Goal: Task Accomplishment & Management: Use online tool/utility

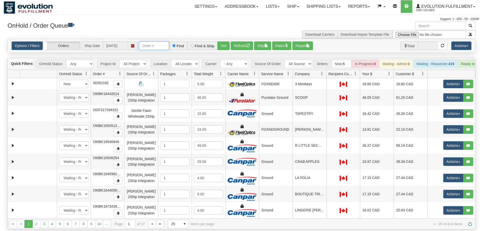
click at [164, 41] on input "text" at bounding box center [154, 45] width 30 height 9
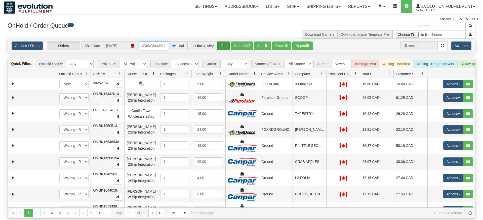
type input "oGF3WC84469-1"
click at [222, 52] on div "Is equal to Is not equal to Contains Does not contains CAD USD EUR ZAR [PERSON_…" at bounding box center [241, 129] width 475 height 180
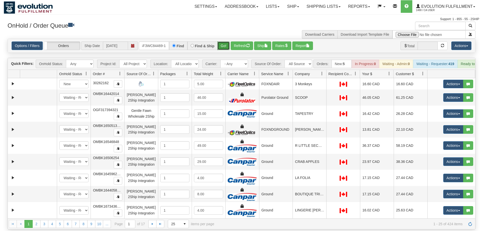
click at [221, 41] on button "Go!" at bounding box center [223, 45] width 12 height 9
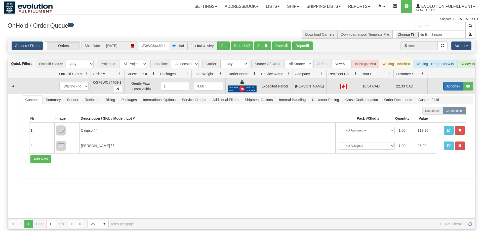
click at [456, 82] on button "Actions" at bounding box center [453, 86] width 20 height 9
click at [444, 112] on link "Ship" at bounding box center [443, 115] width 40 height 7
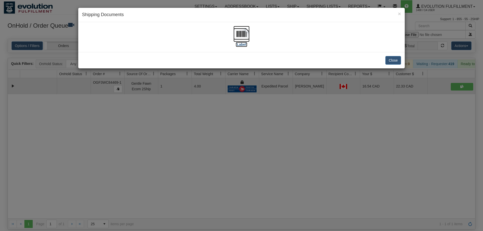
click at [239, 35] on img at bounding box center [241, 34] width 16 height 16
click at [211, 156] on div "× Shipping Documents [Label] Close" at bounding box center [241, 115] width 483 height 231
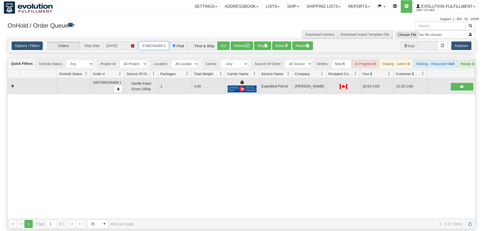
click at [152, 41] on input "oGF3WC84469-1" at bounding box center [154, 45] width 30 height 9
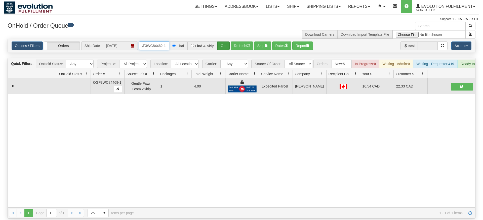
type input "OGF3WC84462-1"
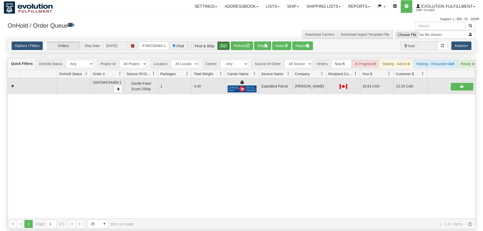
click at [227, 53] on div "Is equal to Is not equal to Contains Does not contains CAD USD EUR ZAR [PERSON_…" at bounding box center [241, 134] width 475 height 191
click at [226, 42] on button "Go!" at bounding box center [223, 45] width 12 height 9
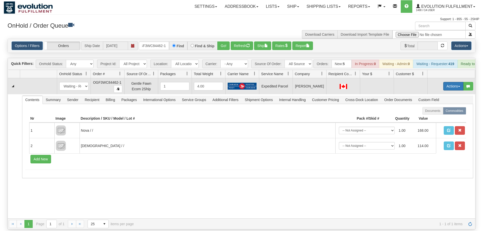
click at [448, 82] on button "Actions" at bounding box center [453, 86] width 20 height 9
click at [438, 107] on span "Rate All Services" at bounding box center [443, 109] width 30 height 4
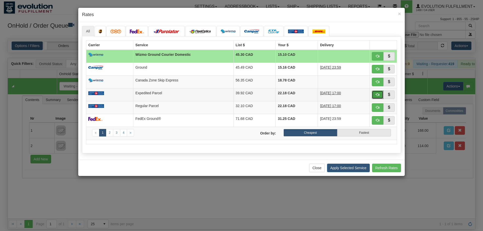
click at [377, 98] on button "button" at bounding box center [378, 95] width 12 height 9
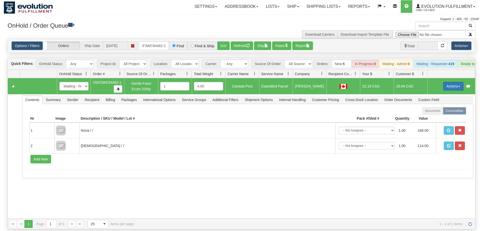
click at [444, 82] on button "Actions" at bounding box center [453, 86] width 20 height 9
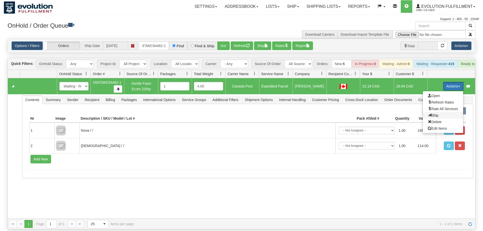
click at [430, 113] on span "Ship" at bounding box center [433, 115] width 11 height 4
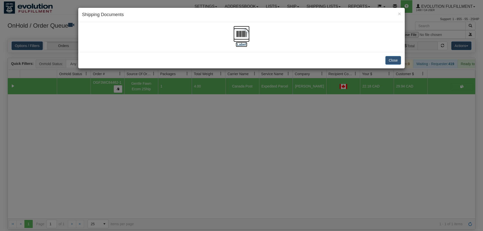
click at [241, 29] on img at bounding box center [241, 34] width 16 height 16
drag, startPoint x: 196, startPoint y: 163, endPoint x: 141, endPoint y: 56, distance: 121.0
click at [196, 161] on div "× Shipping Documents [Label] Close" at bounding box center [241, 115] width 483 height 231
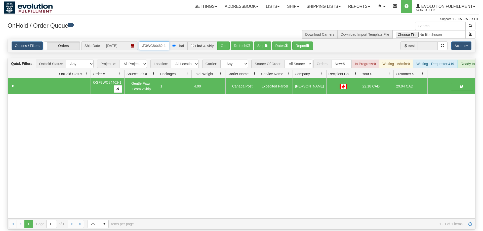
click at [152, 41] on input "OGF3WC84462-1" at bounding box center [154, 45] width 30 height 9
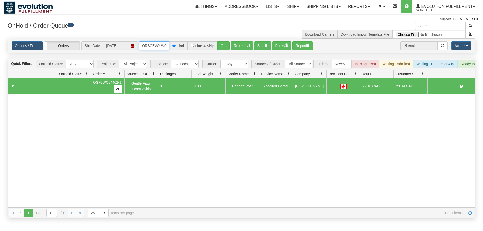
scroll to position [0, 10]
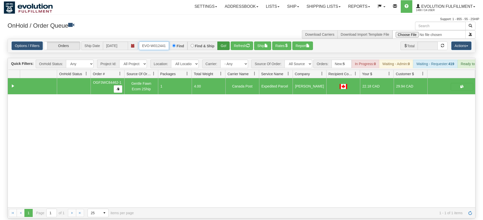
type input "ORSCEVO-W012441"
click at [227, 48] on div "Is equal to Is not equal to Contains Does not contains CAD USD EUR ZAR [PERSON_…" at bounding box center [241, 129] width 475 height 180
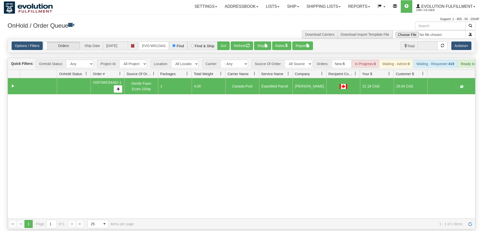
click at [224, 39] on div "Options / Filters Group Shipments Orders Ship Date [DATE] ORSCEVO-W012441 Find …" at bounding box center [241, 46] width 467 height 14
click at [225, 41] on button "Go!" at bounding box center [223, 45] width 12 height 9
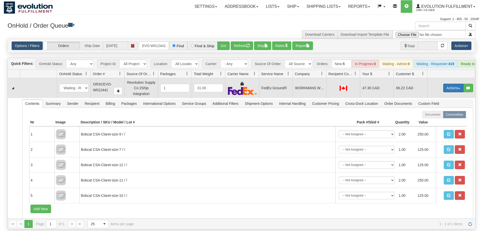
click at [443, 84] on button "Actions" at bounding box center [453, 88] width 20 height 9
click at [437, 115] on span "Ship" at bounding box center [433, 117] width 11 height 4
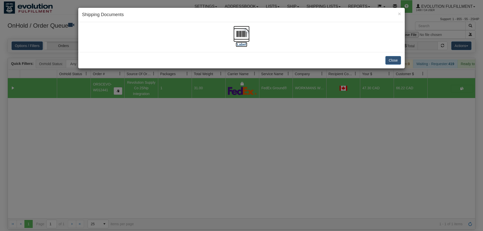
click at [245, 37] on img at bounding box center [241, 34] width 16 height 16
drag, startPoint x: 268, startPoint y: 184, endPoint x: 167, endPoint y: 76, distance: 147.1
click at [268, 184] on div "× Shipping Documents [Label] Close" at bounding box center [241, 115] width 483 height 231
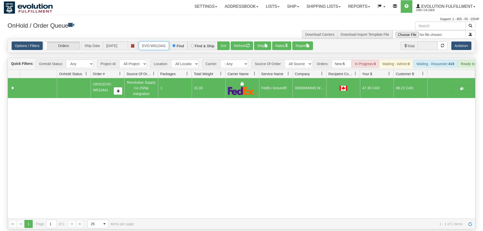
click at [162, 41] on input "ORSCEVO-W012441" at bounding box center [154, 45] width 30 height 9
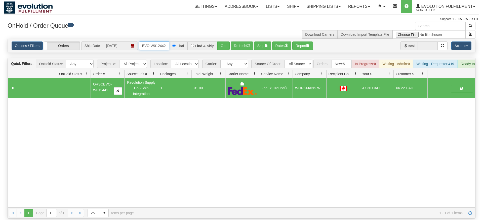
type input "ORSCEVO-W012442"
click at [230, 52] on div "Is equal to Is not equal to Contains Does not contains CAD USD EUR ZAR [PERSON_…" at bounding box center [241, 129] width 475 height 180
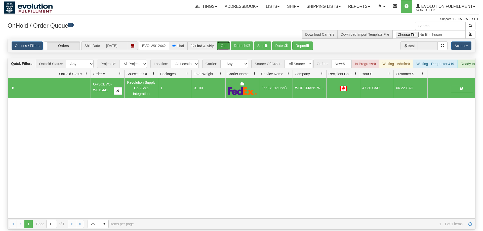
click at [229, 42] on button "Go!" at bounding box center [223, 45] width 12 height 9
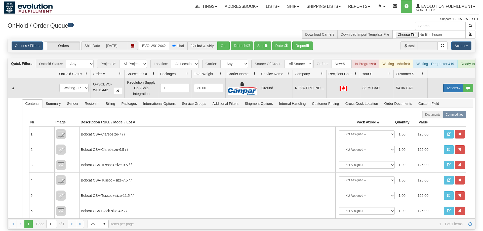
click at [450, 84] on button "Actions" at bounding box center [453, 88] width 20 height 9
click at [433, 115] on span "Ship" at bounding box center [433, 117] width 11 height 4
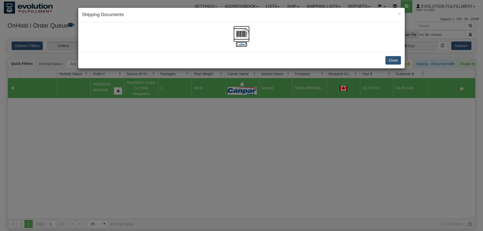
click at [241, 37] on img at bounding box center [241, 34] width 16 height 16
click at [230, 86] on div "× Shipping Documents [Label] Close" at bounding box center [241, 115] width 483 height 231
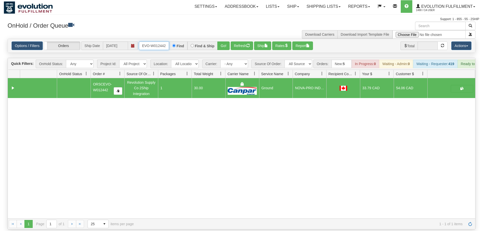
click at [157, 41] on input "ORSCEVO-W012442" at bounding box center [154, 45] width 30 height 9
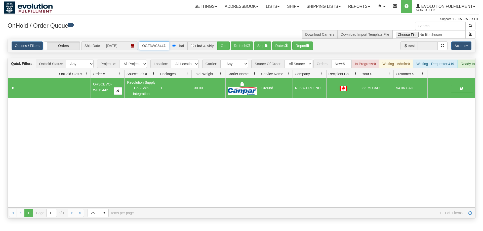
scroll to position [0, 5]
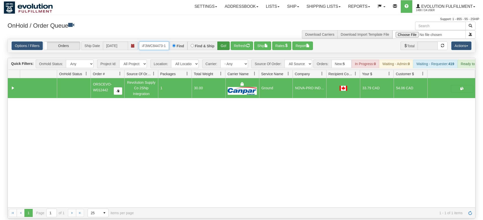
type input "OGF3WC84473-1"
click at [227, 50] on div "Is equal to Is not equal to Contains Does not contains CAD USD EUR ZAR [PERSON_…" at bounding box center [241, 129] width 475 height 180
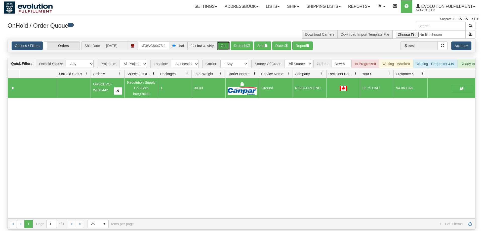
click at [227, 41] on button "Go!" at bounding box center [223, 45] width 12 height 9
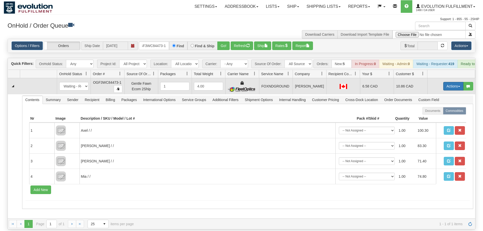
click at [450, 82] on button "Actions" at bounding box center [453, 86] width 20 height 9
click at [442, 112] on link "Ship" at bounding box center [443, 115] width 40 height 7
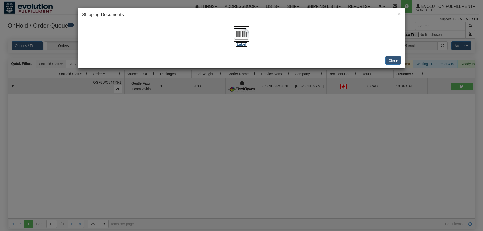
click at [243, 31] on img at bounding box center [241, 34] width 16 height 16
drag, startPoint x: 219, startPoint y: 186, endPoint x: 85, endPoint y: 25, distance: 209.3
click at [217, 184] on div "× Shipping Documents [Label] Close" at bounding box center [241, 115] width 483 height 231
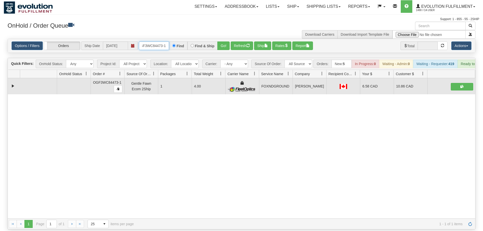
click at [144, 41] on input "OGF3WC84473-1" at bounding box center [154, 45] width 30 height 9
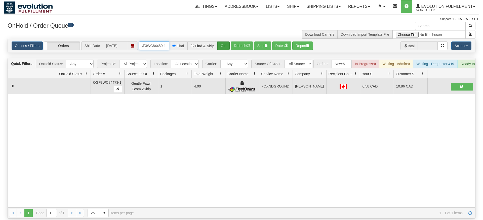
type input "OGF3WC84480-1"
click at [222, 48] on div "Is equal to Is not equal to Contains Does not contains CAD USD EUR ZAR [PERSON_…" at bounding box center [241, 129] width 475 height 180
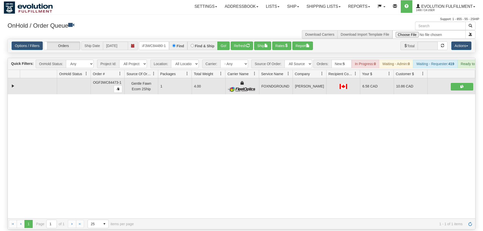
click at [222, 39] on div "Options / Filters Group Shipments Orders Ship Date [DATE] OGF3WC84480-1 Find Fi…" at bounding box center [241, 46] width 467 height 14
click at [222, 41] on button "Go!" at bounding box center [223, 45] width 12 height 9
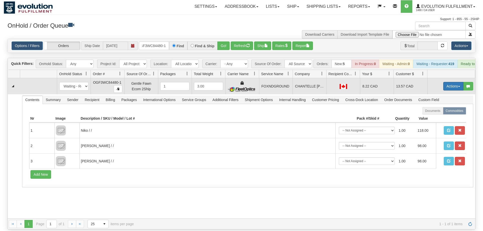
click at [444, 82] on button "Actions" at bounding box center [453, 86] width 20 height 9
click at [433, 113] on span "Ship" at bounding box center [433, 115] width 11 height 4
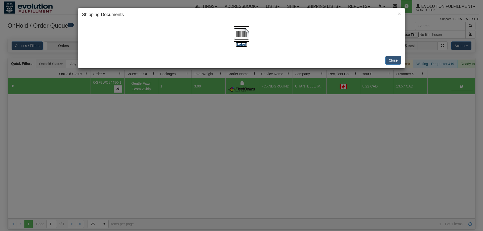
click at [242, 32] on img at bounding box center [241, 34] width 16 height 16
click at [252, 134] on div "× Shipping Documents [Label] Close" at bounding box center [241, 115] width 483 height 231
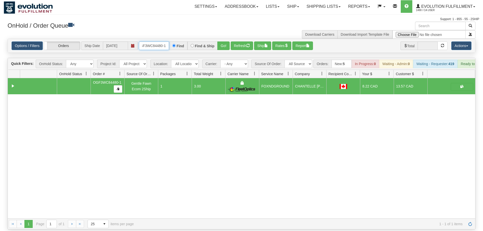
click at [163, 41] on input "OGF3WC84480-1" at bounding box center [154, 45] width 30 height 9
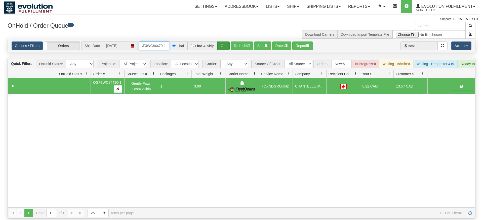
type input "OGF3WC84470-1"
click at [220, 49] on div "Is equal to Is not equal to Contains Does not contains CAD USD EUR ZAR [PERSON_…" at bounding box center [241, 129] width 475 height 180
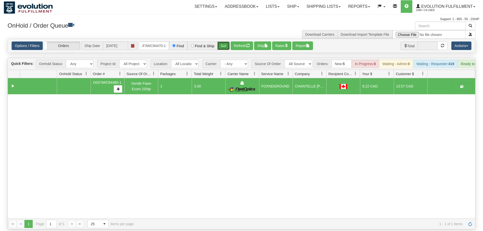
click at [223, 41] on button "Go!" at bounding box center [223, 45] width 12 height 9
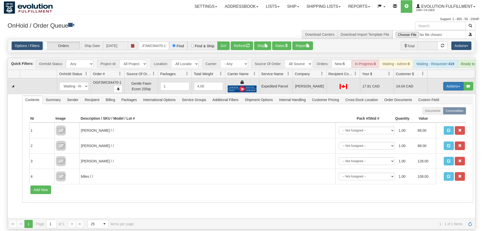
click at [445, 82] on button "Actions" at bounding box center [453, 86] width 20 height 9
click at [431, 113] on span "Ship" at bounding box center [433, 115] width 11 height 4
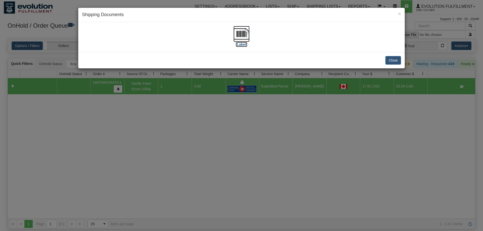
click at [241, 35] on img at bounding box center [241, 34] width 16 height 16
drag, startPoint x: 216, startPoint y: 222, endPoint x: 216, endPoint y: 216, distance: 5.3
click at [216, 222] on div "× Shipping Documents [Label] Close" at bounding box center [241, 115] width 483 height 231
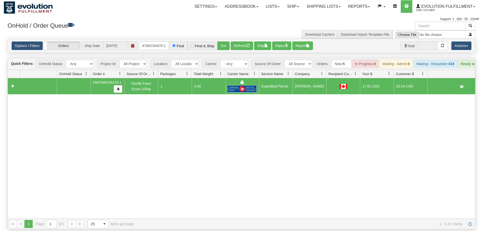
click at [216, 184] on div "31449475 EVOLUTION V3 90657468 90657469 OGF3WC84470-1 Gentle Fawn Ecom 2Ship 1 …" at bounding box center [241, 148] width 467 height 140
click at [158, 42] on input "OGF3WC84470-1" at bounding box center [154, 45] width 30 height 9
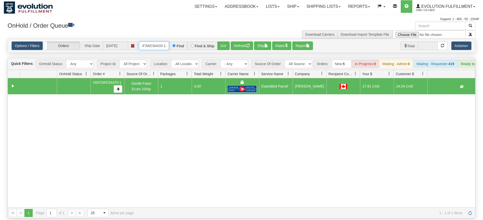
type input "OGF3WC84433-1"
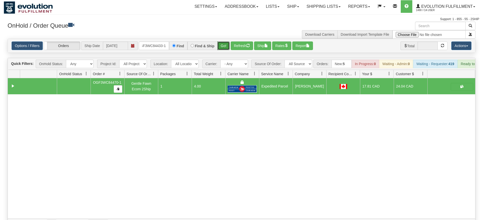
click at [228, 48] on div "Is equal to Is not equal to Contains Does not contains CAD USD EUR ZAR [PERSON_…" at bounding box center [241, 134] width 475 height 191
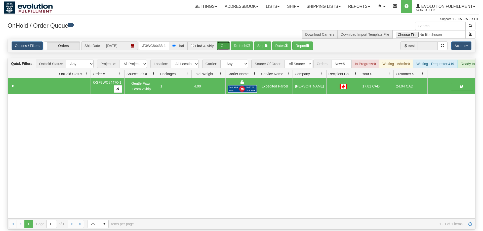
click at [229, 41] on button "Go!" at bounding box center [223, 45] width 12 height 9
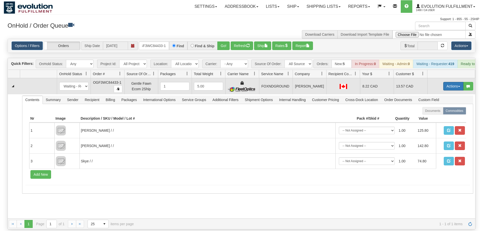
click at [451, 82] on button "Actions" at bounding box center [453, 86] width 20 height 9
click at [441, 112] on link "Ship" at bounding box center [443, 115] width 40 height 7
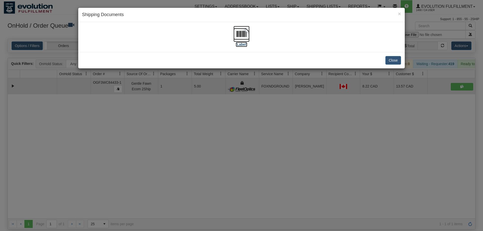
click at [237, 36] on img at bounding box center [241, 34] width 16 height 16
click at [325, 134] on div "× Shipping Documents [Label] Close" at bounding box center [241, 115] width 483 height 231
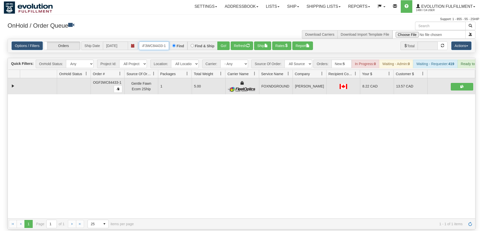
click at [162, 41] on input "OGF3WC84433-1" at bounding box center [154, 45] width 30 height 9
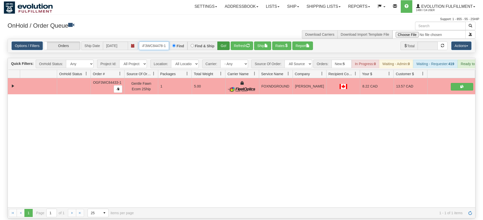
type input "OGF3WC84478-1"
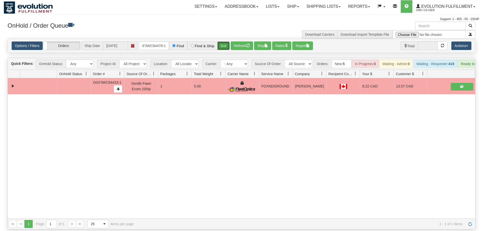
click at [229, 48] on div "Is equal to Is not equal to Contains Does not contains CAD USD EUR ZAR [PERSON_…" at bounding box center [241, 134] width 475 height 191
click at [229, 41] on button "Go!" at bounding box center [223, 45] width 12 height 9
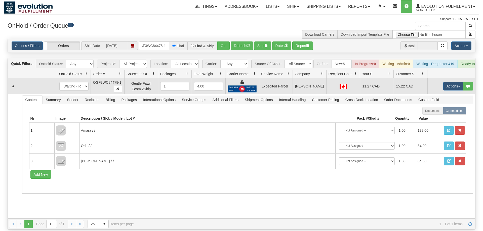
click at [440, 78] on td "Actions Open Refresh Rates Rate All Services Ship Delete Edit Items" at bounding box center [451, 86] width 48 height 16
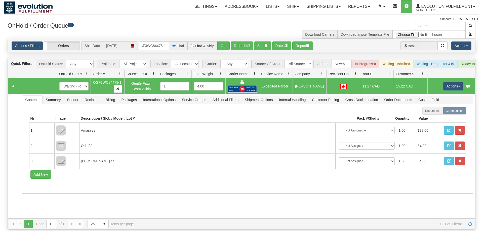
click at [441, 78] on td "Actions Open Refresh Rates Rate All Services Ship Delete Edit Items" at bounding box center [451, 86] width 48 height 16
click at [444, 82] on button "Actions" at bounding box center [453, 86] width 20 height 9
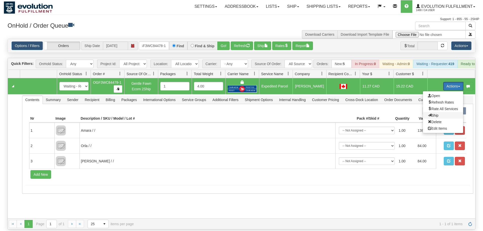
click at [431, 113] on span "Ship" at bounding box center [433, 115] width 11 height 4
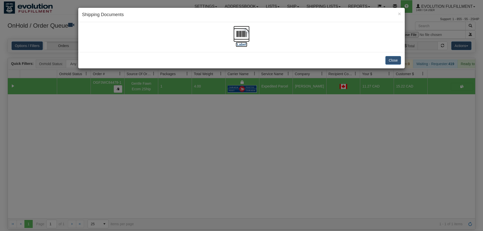
click at [239, 31] on img at bounding box center [241, 34] width 16 height 16
click at [151, 127] on div "× Shipping Documents [Label] Close" at bounding box center [241, 115] width 483 height 231
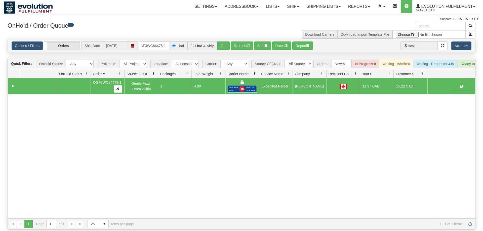
click at [282, 190] on div "31449447 EVOLUTION V3 90657397 90657401 OGF3WC84478-1 Gentle Fawn Ecom 2Ship 1 …" at bounding box center [241, 148] width 467 height 140
click at [149, 41] on input "OGF3WC84478-1" at bounding box center [154, 45] width 30 height 9
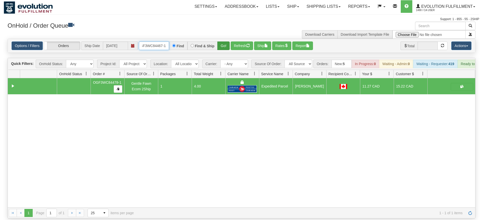
type input "OGF3WC84467-1"
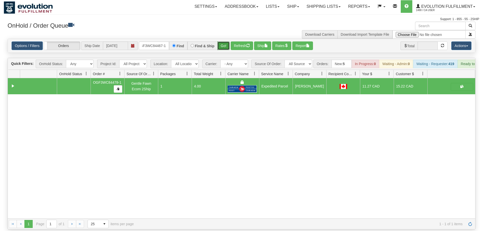
click at [222, 47] on div "Is equal to Is not equal to Contains Does not contains CAD USD EUR ZAR [PERSON_…" at bounding box center [241, 134] width 475 height 191
click at [224, 41] on button "Go!" at bounding box center [223, 45] width 12 height 9
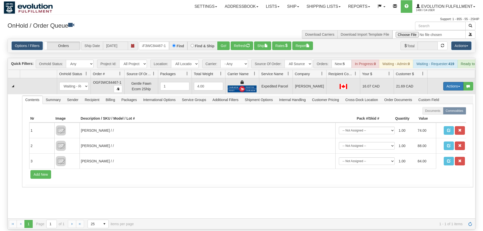
click at [449, 82] on button "Actions" at bounding box center [453, 86] width 20 height 9
click at [442, 112] on link "Ship" at bounding box center [443, 115] width 40 height 7
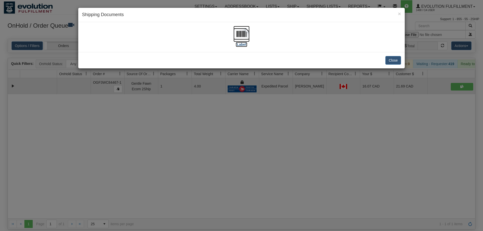
click at [242, 39] on img at bounding box center [241, 34] width 16 height 16
click at [105, 178] on div "× Shipping Documents [Label] Close" at bounding box center [241, 115] width 483 height 231
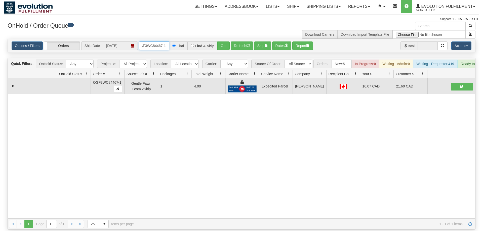
click at [154, 41] on input "OGF3WC84467-1" at bounding box center [154, 45] width 30 height 9
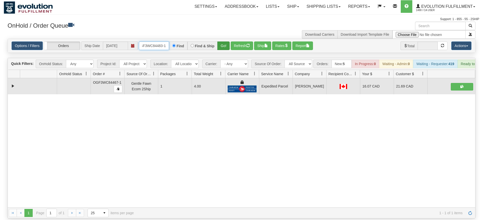
type input "OGF3WC84483-1"
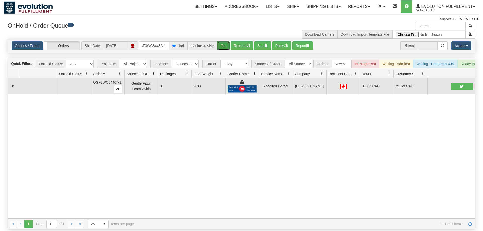
click at [222, 49] on div "Is equal to Is not equal to Contains Does not contains CAD USD EUR ZAR [PERSON_…" at bounding box center [241, 134] width 475 height 191
click at [222, 41] on button "Go!" at bounding box center [223, 45] width 12 height 9
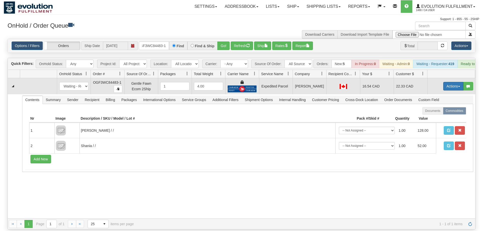
click at [461, 82] on button "Actions" at bounding box center [453, 86] width 20 height 9
click at [455, 112] on link "Ship" at bounding box center [443, 115] width 40 height 7
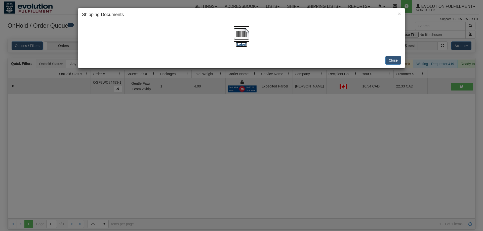
click at [245, 43] on label "[Label]" at bounding box center [242, 44] width 12 height 5
click at [177, 182] on div "× Shipping Documents [Label] Close" at bounding box center [241, 115] width 483 height 231
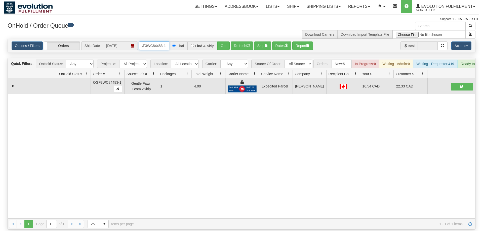
click at [153, 41] on input "OGF3WC84483-1" at bounding box center [154, 45] width 30 height 9
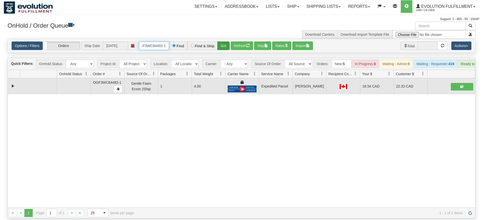
type input "OGF3WC84493-1"
click at [223, 49] on div "Is equal to Is not equal to Contains Does not contains CAD USD EUR ZAR [PERSON_…" at bounding box center [241, 129] width 475 height 180
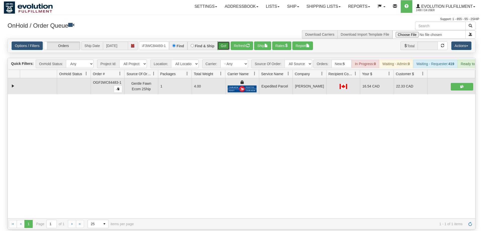
click at [224, 41] on button "Go!" at bounding box center [223, 45] width 12 height 9
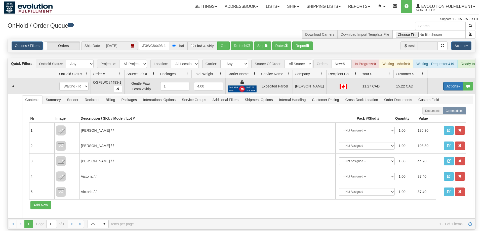
click at [456, 82] on button "Actions" at bounding box center [453, 86] width 20 height 9
click at [430, 113] on span "Ship" at bounding box center [433, 115] width 11 height 4
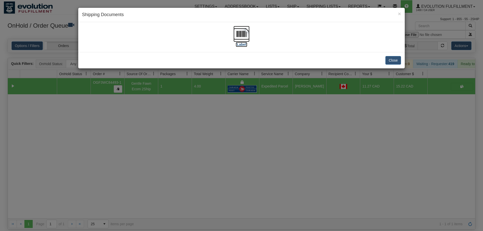
click at [240, 26] on img at bounding box center [241, 34] width 16 height 16
click at [267, 200] on div "× Shipping Documents [Label] Close" at bounding box center [241, 115] width 483 height 231
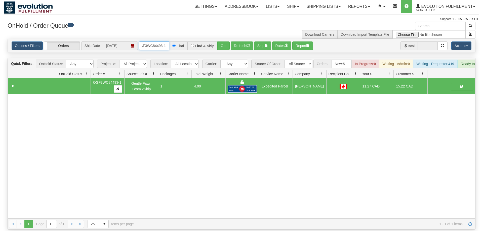
click at [150, 41] on input "OGF3WC84493-1" at bounding box center [154, 45] width 30 height 9
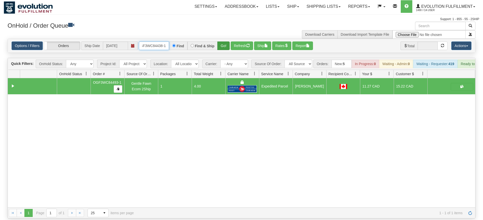
type input "OGF3WC84438-1"
click at [224, 49] on div "Is equal to Is not equal to Contains Does not contains CAD USD EUR ZAR [PERSON_…" at bounding box center [241, 129] width 475 height 180
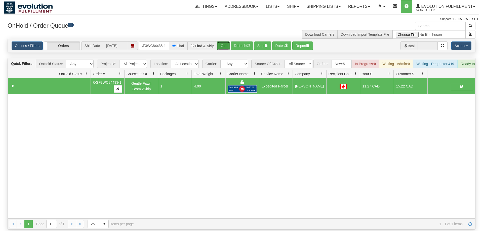
click at [225, 41] on button "Go!" at bounding box center [223, 45] width 12 height 9
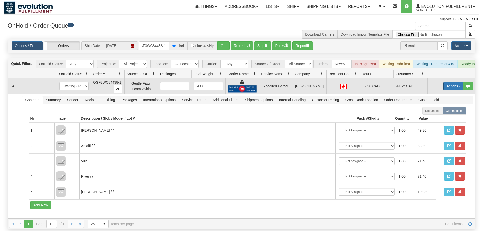
click at [450, 82] on button "Actions" at bounding box center [453, 86] width 20 height 9
click at [437, 112] on link "Ship" at bounding box center [443, 115] width 40 height 7
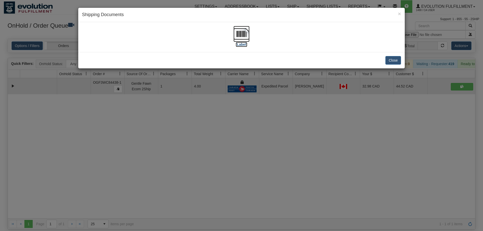
click at [237, 33] on img at bounding box center [241, 34] width 16 height 16
drag, startPoint x: 265, startPoint y: 122, endPoint x: 175, endPoint y: 29, distance: 129.5
click at [265, 122] on div "× Shipping Documents [Label] Close" at bounding box center [241, 115] width 483 height 231
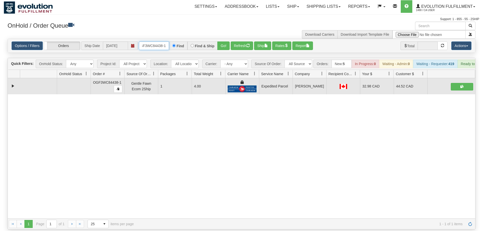
drag, startPoint x: 155, startPoint y: 37, endPoint x: 257, endPoint y: 54, distance: 104.2
click at [155, 41] on input "OGF3WC84438-1" at bounding box center [154, 45] width 30 height 9
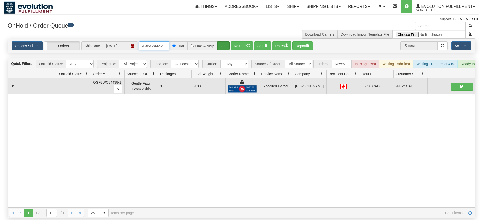
type input "OGF3WC84452-1"
click at [221, 50] on div "Is equal to Is not equal to Contains Does not contains CAD USD EUR ZAR [PERSON_…" at bounding box center [241, 129] width 475 height 180
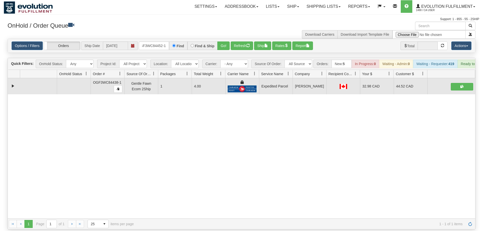
click at [225, 44] on div "Options / Filters Group Shipments Orders Ship Date [DATE] OGF3WC84452-1 Find Fi…" at bounding box center [241, 46] width 467 height 14
click at [228, 41] on button "Go!" at bounding box center [223, 45] width 12 height 9
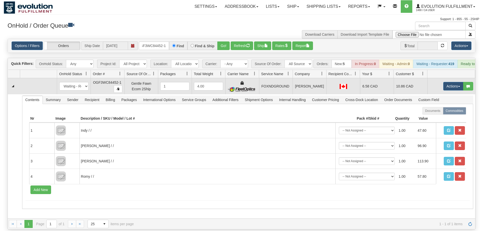
click at [447, 78] on td "Actions Open Refresh Rates Rate All Services Ship Delete Edit Items" at bounding box center [451, 86] width 48 height 16
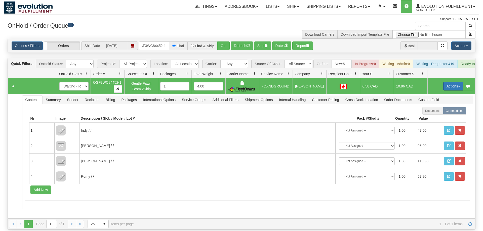
click at [448, 82] on button "Actions" at bounding box center [453, 86] width 20 height 9
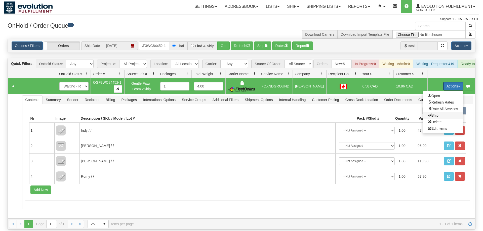
click at [433, 113] on span "Ship" at bounding box center [433, 115] width 11 height 4
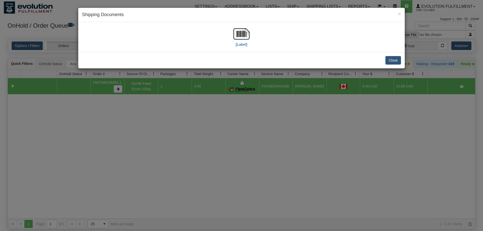
click at [250, 40] on div "[Label]" at bounding box center [241, 37] width 319 height 22
click at [242, 36] on img at bounding box center [241, 34] width 16 height 16
drag, startPoint x: 212, startPoint y: 112, endPoint x: 202, endPoint y: 104, distance: 12.8
click at [211, 112] on div "× Shipping Documents [Label] Close" at bounding box center [241, 115] width 483 height 231
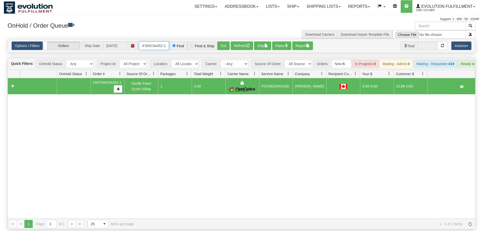
click at [151, 41] on input "OGF3WC84452-1" at bounding box center [154, 45] width 30 height 9
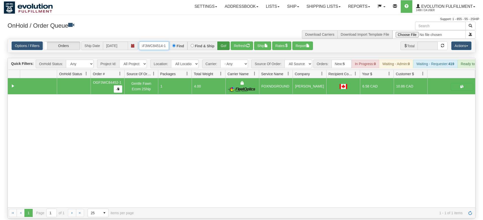
type input "OGF3WC84514-1"
click at [222, 46] on div "Is equal to Is not equal to Contains Does not contains CAD USD EUR ZAR [PERSON_…" at bounding box center [241, 129] width 475 height 180
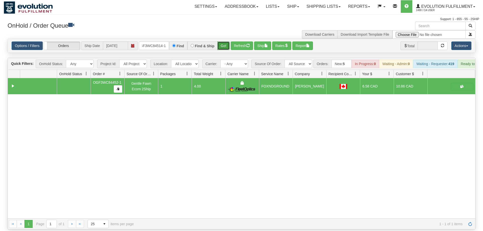
click at [220, 41] on button "Go!" at bounding box center [223, 45] width 12 height 9
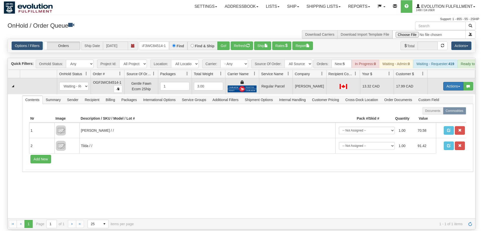
click at [454, 82] on button "Actions" at bounding box center [453, 86] width 20 height 9
click at [442, 107] on span "Rate All Services" at bounding box center [443, 109] width 30 height 4
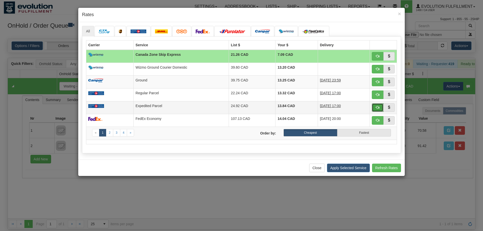
click at [379, 107] on button "button" at bounding box center [378, 107] width 12 height 9
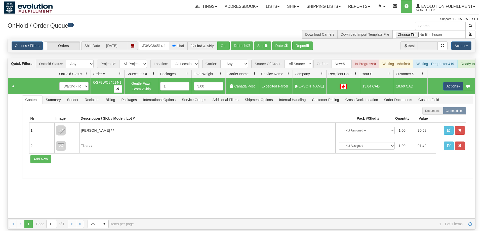
click at [456, 78] on td "Actions Open Refresh Rates Rate All Services Ship Delete Edit Items" at bounding box center [451, 86] width 48 height 16
click at [455, 82] on button "Actions" at bounding box center [453, 86] width 20 height 9
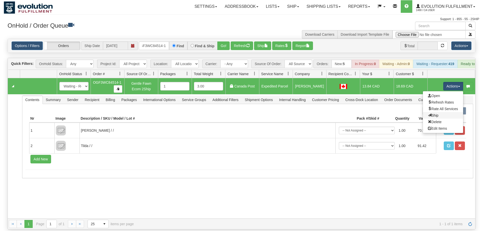
click at [442, 112] on link "Ship" at bounding box center [443, 115] width 40 height 7
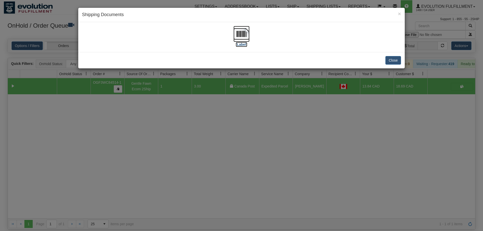
click at [243, 31] on img at bounding box center [241, 34] width 16 height 16
drag, startPoint x: 194, startPoint y: 170, endPoint x: 200, endPoint y: 162, distance: 9.6
click at [195, 170] on div "× Shipping Documents [Label] Close" at bounding box center [241, 115] width 483 height 231
